Goal: Use online tool/utility

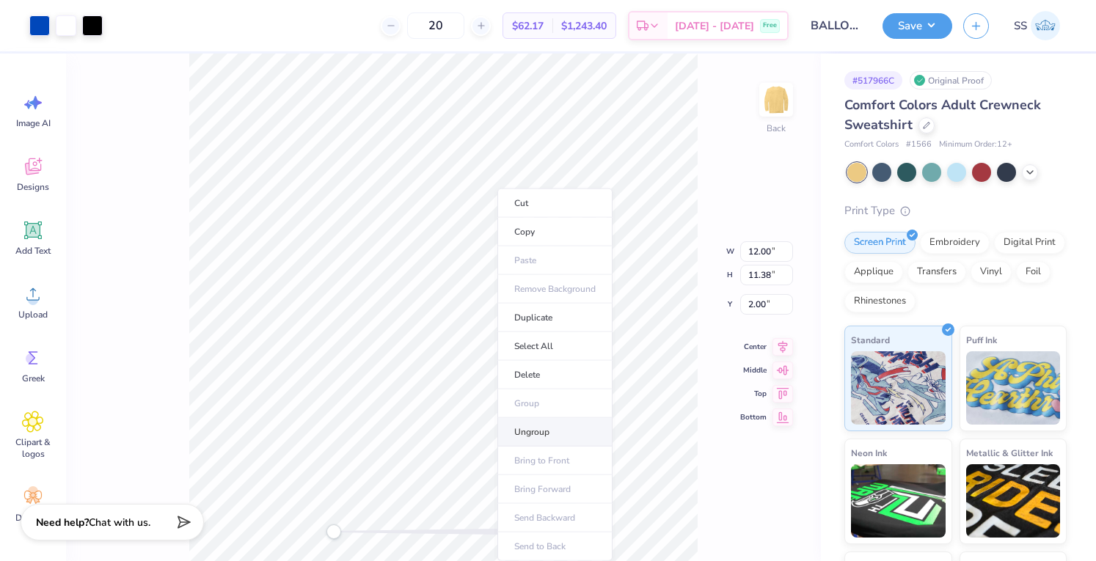
click at [544, 426] on li "Ungroup" at bounding box center [555, 432] width 115 height 29
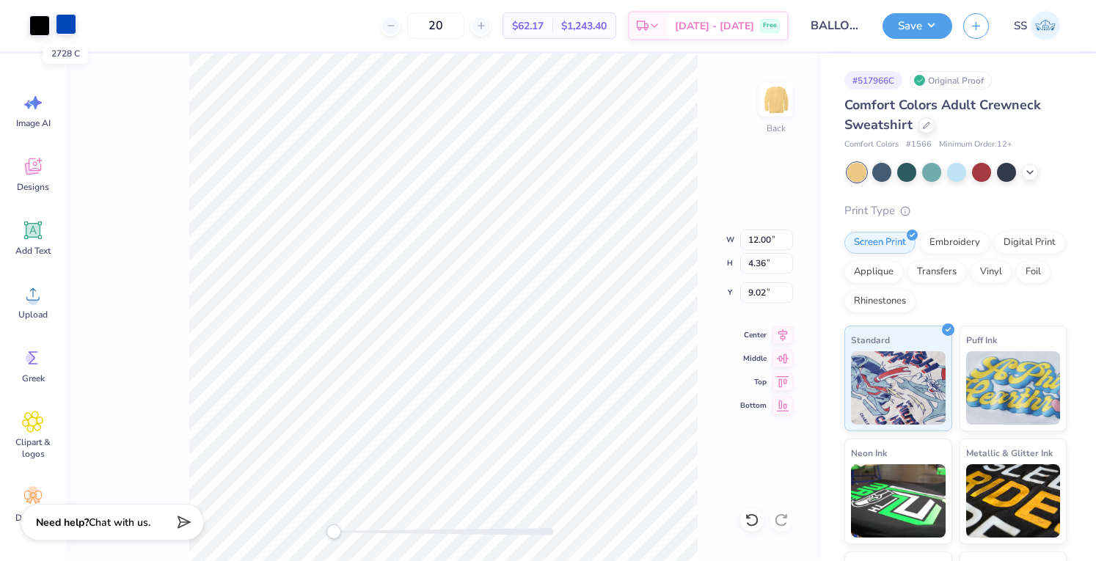
click at [59, 18] on div at bounding box center [66, 24] width 21 height 21
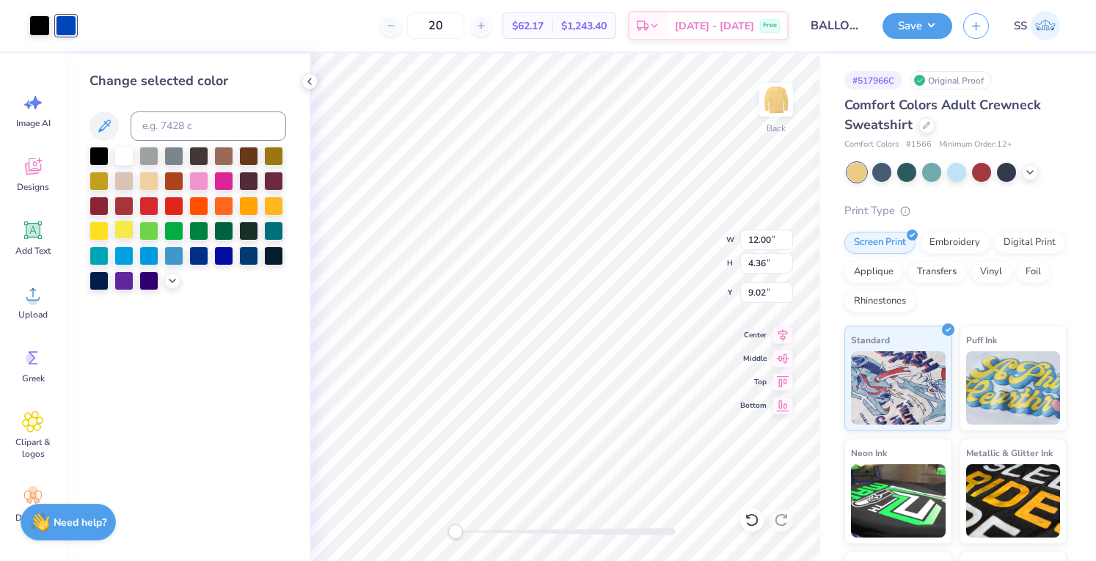
click at [132, 227] on div at bounding box center [123, 229] width 19 height 19
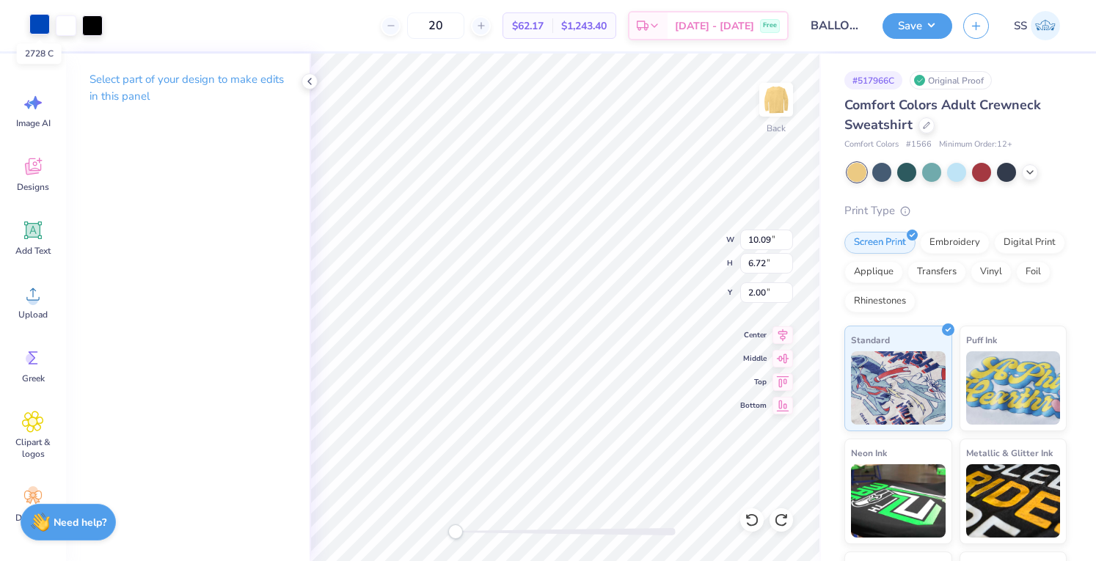
click at [32, 21] on div at bounding box center [39, 24] width 21 height 21
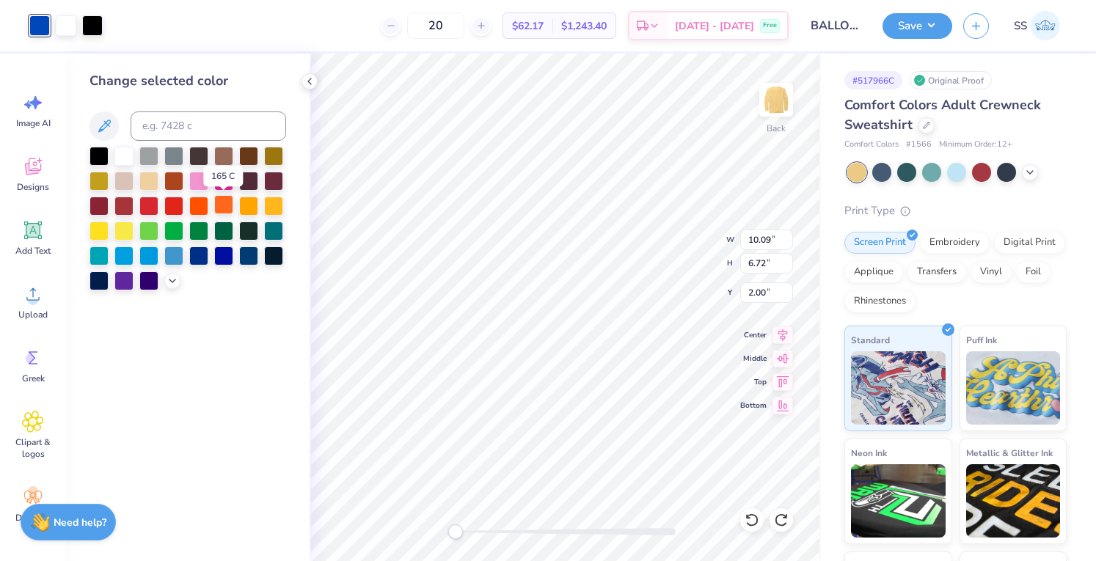
click at [218, 207] on div at bounding box center [223, 204] width 19 height 19
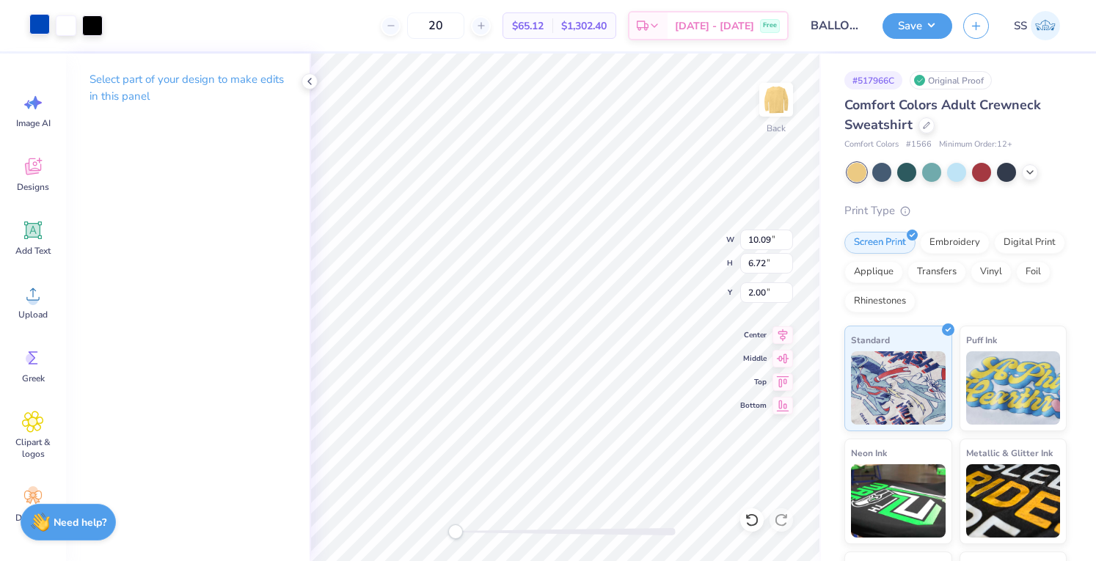
click at [44, 18] on div at bounding box center [39, 24] width 21 height 21
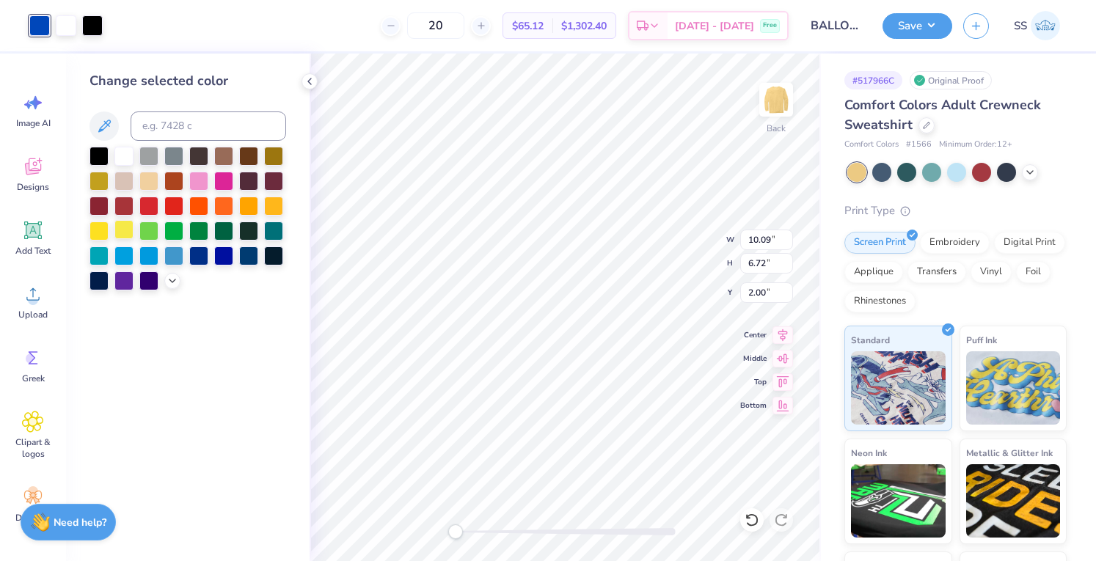
click at [126, 227] on div at bounding box center [123, 229] width 19 height 19
click at [146, 256] on div at bounding box center [148, 254] width 19 height 19
click at [118, 272] on div at bounding box center [123, 279] width 19 height 19
click at [109, 223] on div at bounding box center [99, 229] width 19 height 19
click at [191, 175] on div at bounding box center [198, 179] width 19 height 19
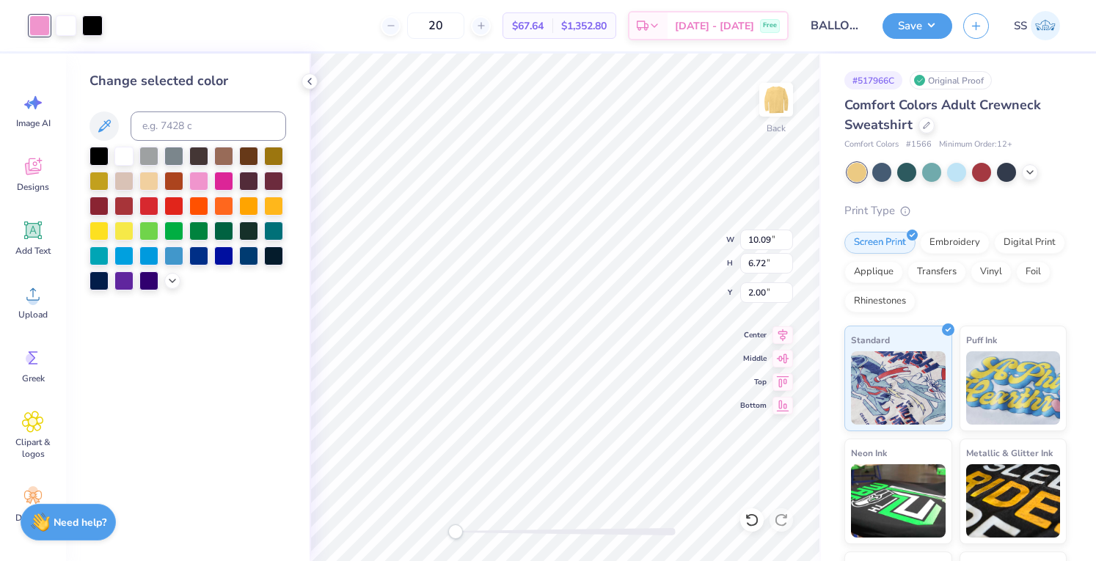
click at [161, 272] on div at bounding box center [188, 219] width 197 height 144
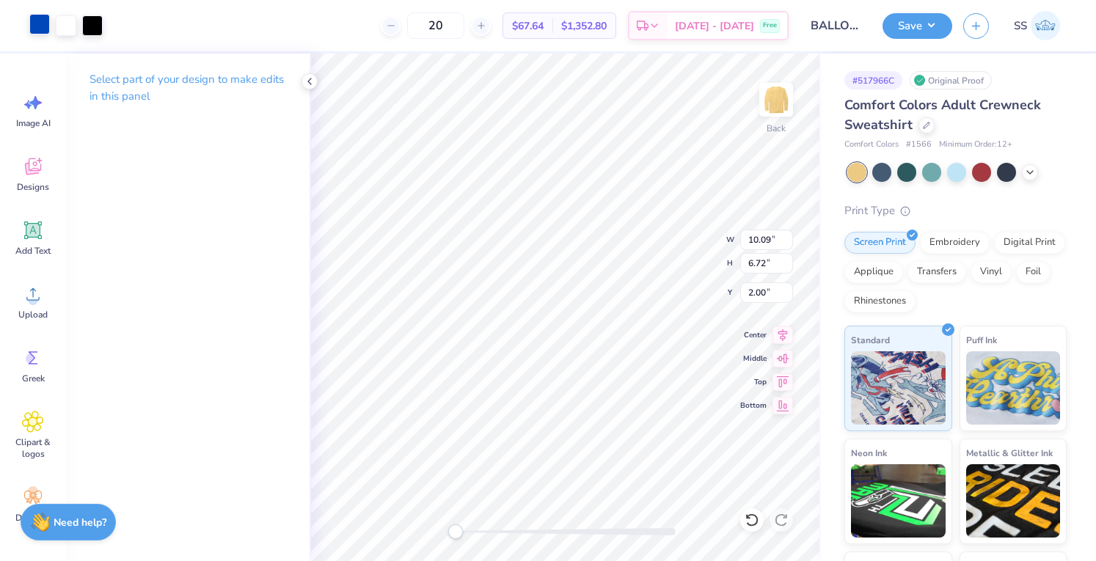
click at [31, 21] on div "Art colors" at bounding box center [51, 25] width 103 height 51
click at [31, 21] on div at bounding box center [39, 24] width 21 height 21
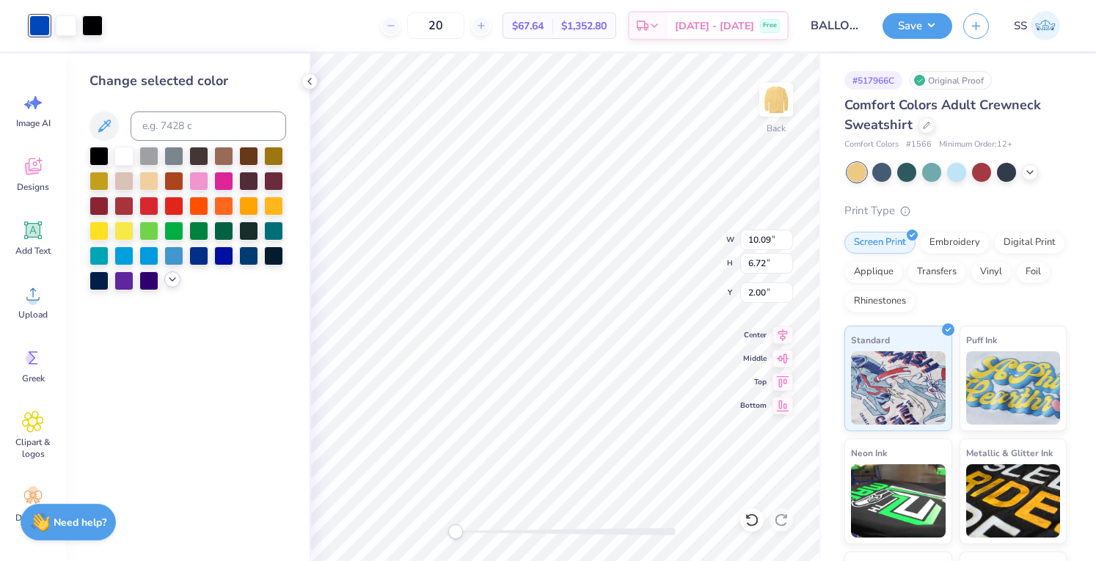
click at [172, 276] on icon at bounding box center [173, 280] width 12 height 12
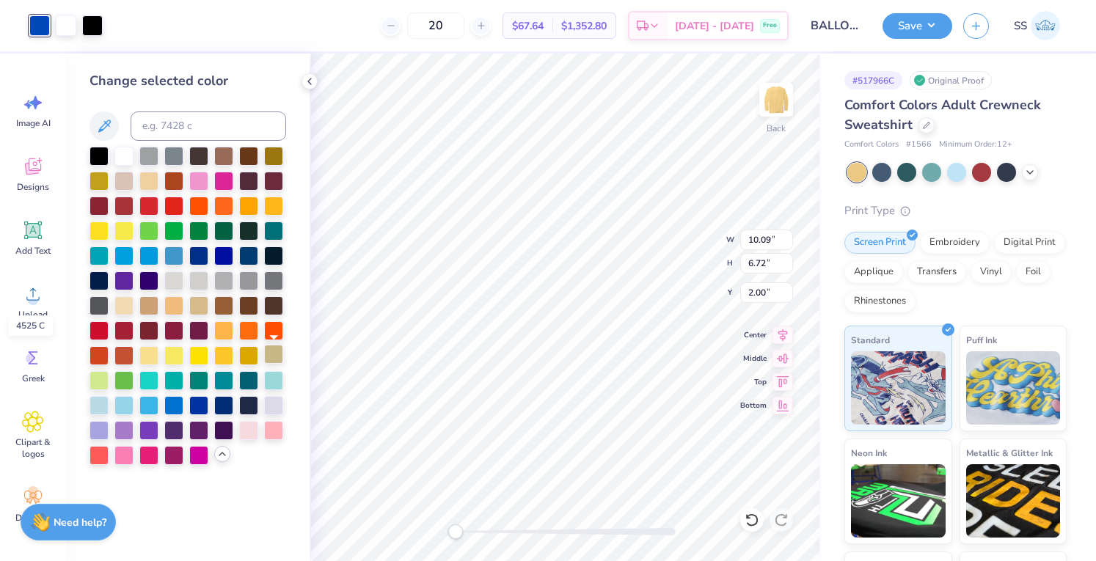
click at [278, 353] on div at bounding box center [273, 354] width 19 height 19
click at [189, 454] on div at bounding box center [198, 454] width 19 height 19
click at [167, 454] on div at bounding box center [173, 454] width 19 height 19
click at [101, 331] on div at bounding box center [99, 329] width 19 height 19
click at [101, 360] on div at bounding box center [99, 354] width 19 height 19
